Goal: Information Seeking & Learning: Learn about a topic

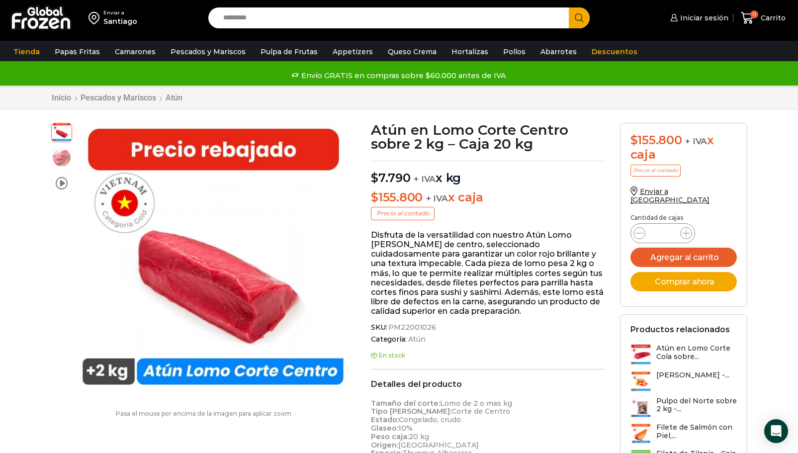
click at [662, 345] on h3 "Atún en Lomo Corte Cola sobre..." at bounding box center [696, 352] width 81 height 17
